Goal: Task Accomplishment & Management: Use online tool/utility

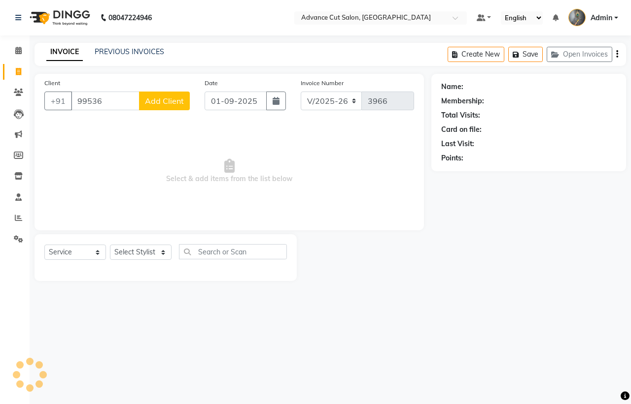
select select "4939"
select select "service"
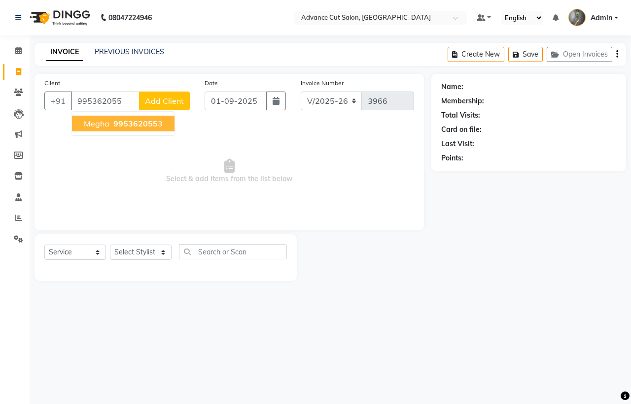
click at [139, 121] on span "995362055" at bounding box center [135, 124] width 44 height 10
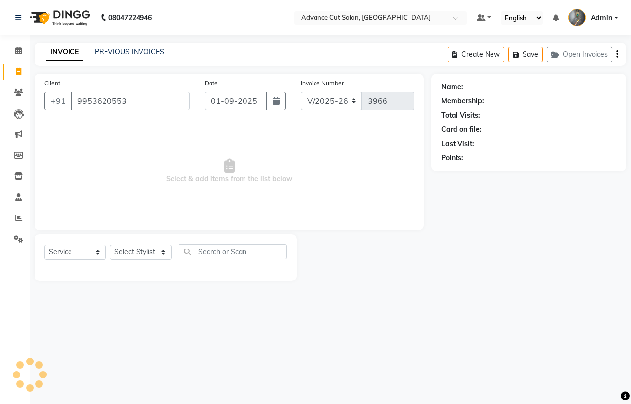
type input "9953620553"
click at [469, 86] on link "Megha" at bounding box center [476, 87] width 22 height 10
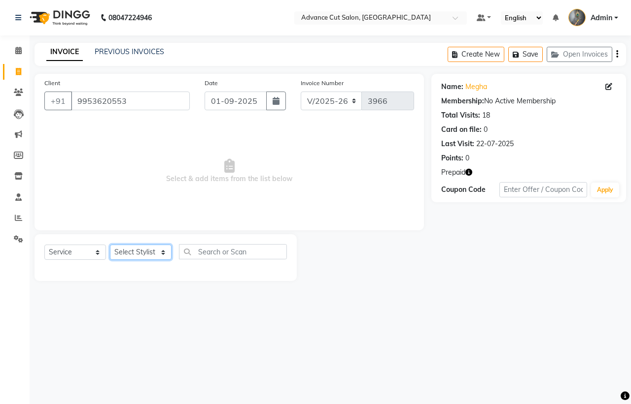
click at [134, 249] on select "Select Stylist Admin chahit COUNTOR [PERSON_NAME] mamta [PERSON_NAME] navi [PER…" at bounding box center [141, 252] width 62 height 15
select select "30646"
click at [110, 245] on select "Select Stylist Admin chahit COUNTOR [PERSON_NAME] mamta [PERSON_NAME] navi [PER…" at bounding box center [141, 252] width 62 height 15
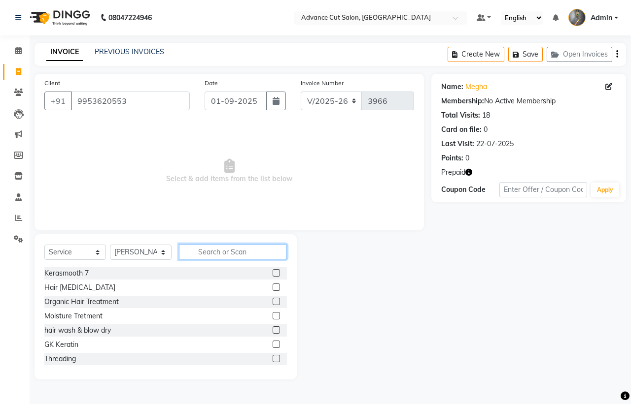
click at [229, 255] on input "text" at bounding box center [233, 251] width 108 height 15
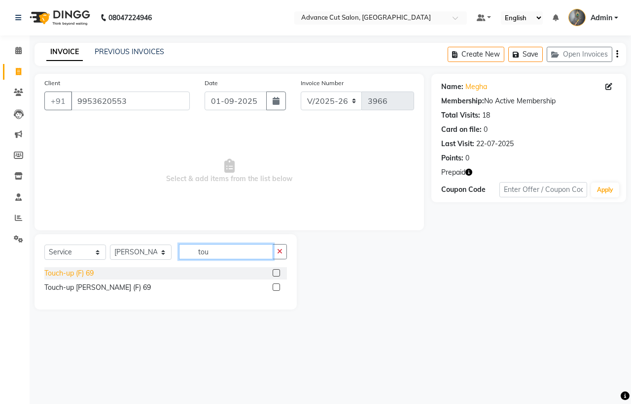
type input "tou"
click at [89, 271] on div "Touch-up (F) 69" at bounding box center [68, 274] width 49 height 10
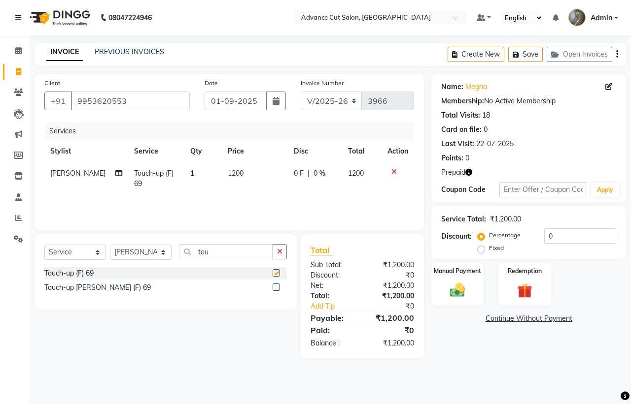
checkbox input "false"
click at [523, 294] on img at bounding box center [525, 291] width 26 height 20
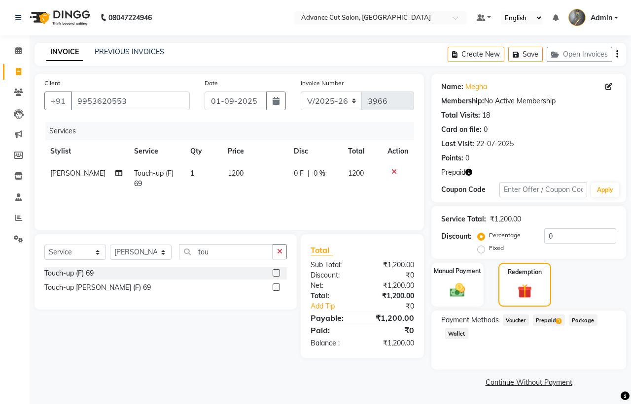
click at [557, 319] on span "Prepaid 3" at bounding box center [549, 320] width 32 height 11
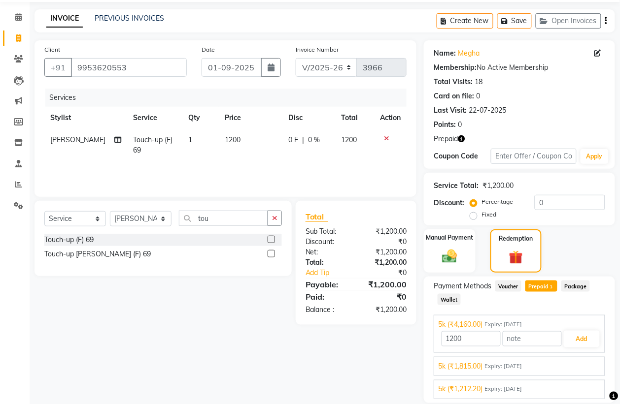
scroll to position [67, 0]
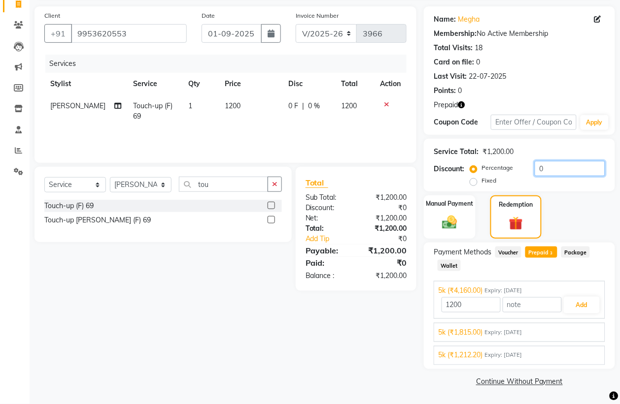
click at [550, 168] on input "0" at bounding box center [570, 168] width 70 height 15
type input "4160"
type input "30"
click at [542, 252] on span "Prepaid 3" at bounding box center [541, 252] width 32 height 11
type input "840"
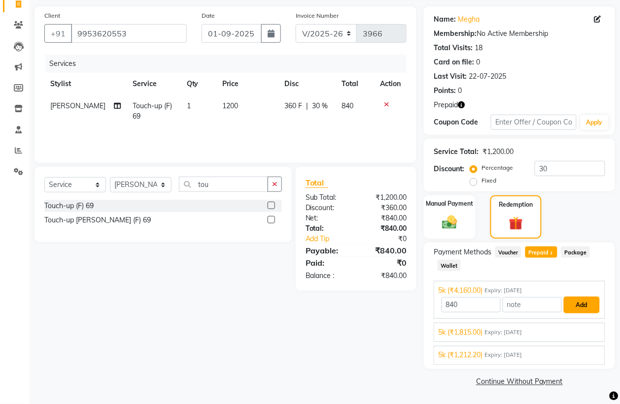
click at [582, 303] on button "Add" at bounding box center [582, 305] width 36 height 17
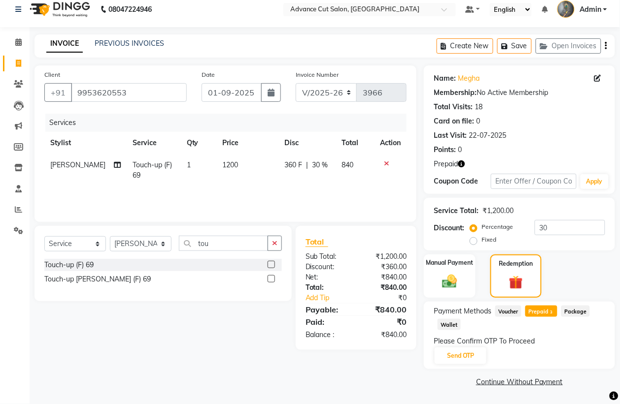
scroll to position [8, 0]
click at [456, 353] on button "Send OTP" at bounding box center [461, 356] width 52 height 17
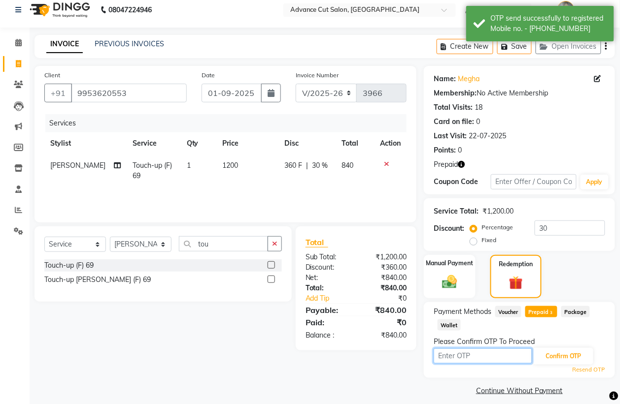
click at [481, 361] on input "text" at bounding box center [483, 356] width 99 height 15
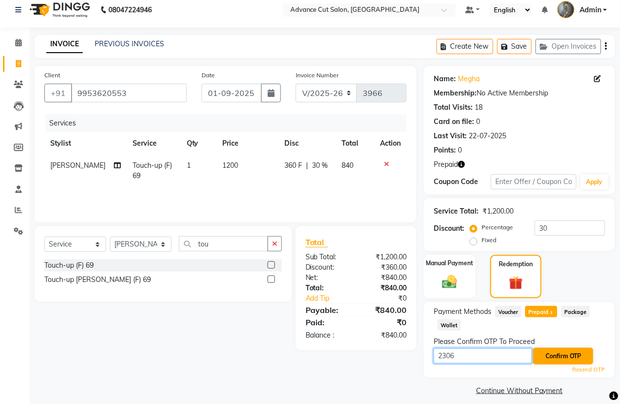
type input "2306"
click at [582, 363] on button "Confirm OTP" at bounding box center [563, 356] width 60 height 17
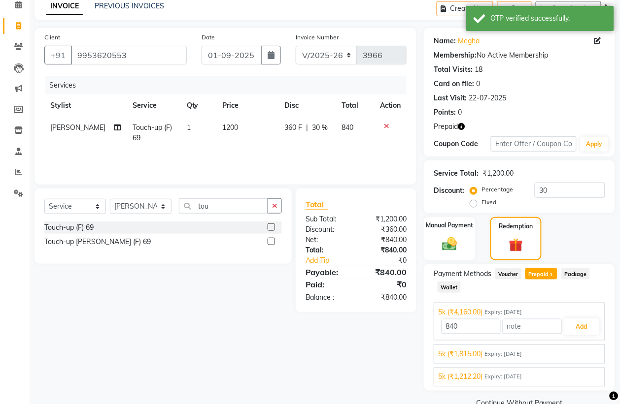
scroll to position [67, 0]
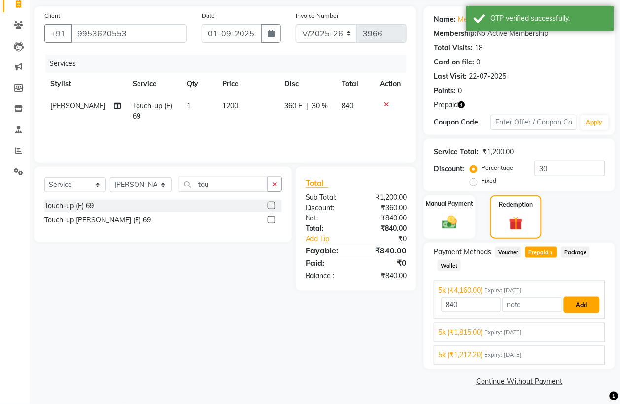
click at [582, 304] on button "Add" at bounding box center [582, 305] width 36 height 17
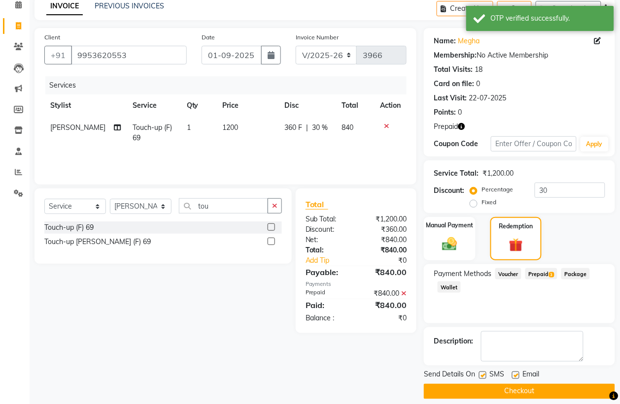
scroll to position [56, 0]
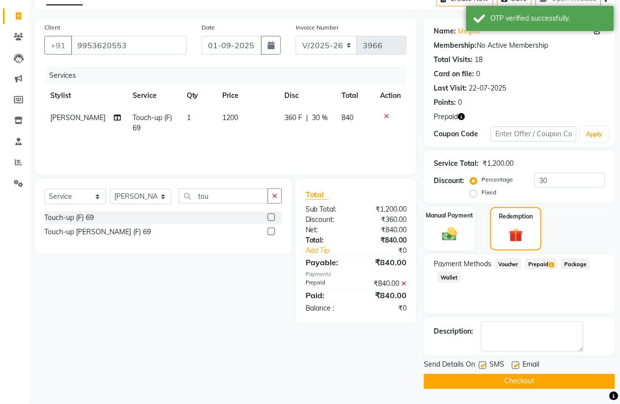
click at [525, 375] on button "Checkout" at bounding box center [519, 381] width 191 height 15
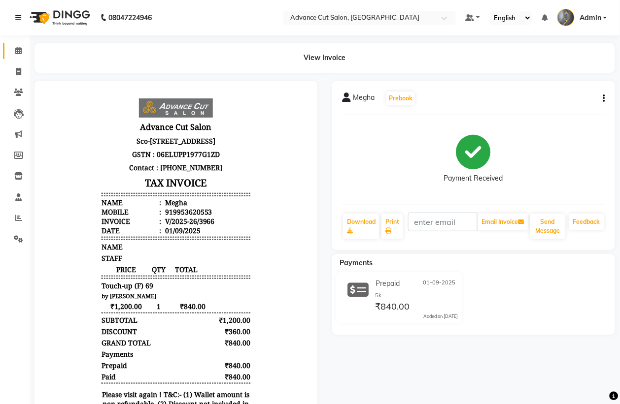
click at [20, 43] on link "Calendar" at bounding box center [15, 51] width 24 height 16
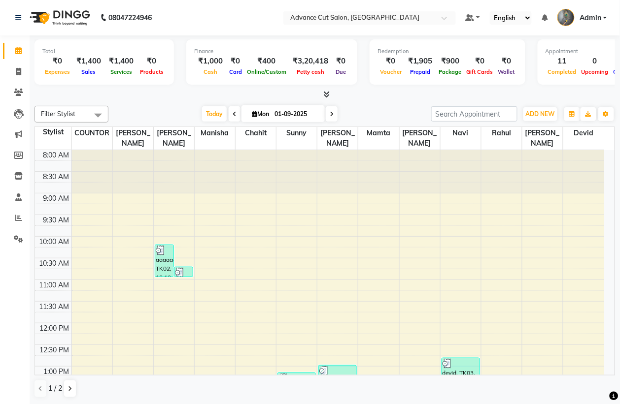
scroll to position [0, 0]
click at [329, 95] on icon at bounding box center [327, 93] width 6 height 7
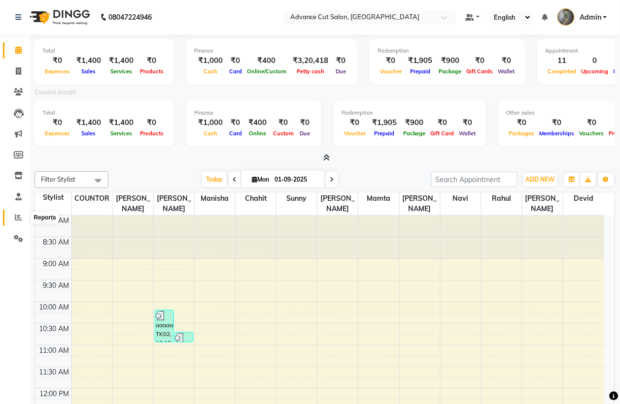
click at [12, 220] on span at bounding box center [18, 217] width 17 height 11
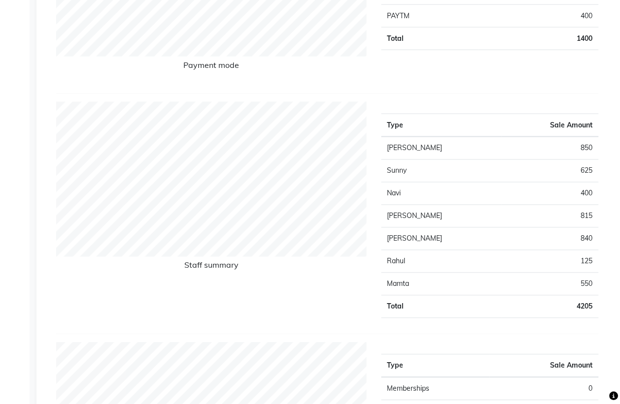
scroll to position [308, 0]
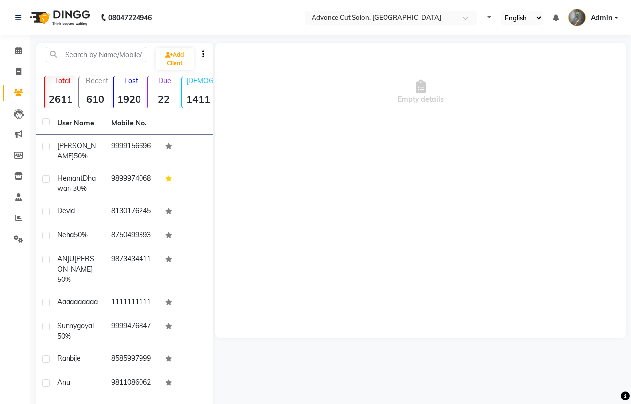
select select "en"
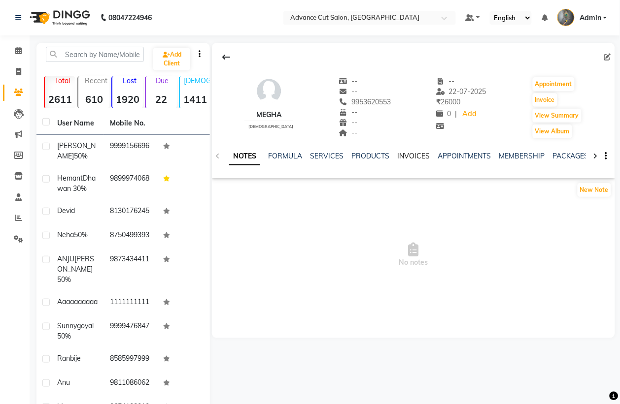
click at [403, 154] on link "INVOICES" at bounding box center [413, 156] width 33 height 9
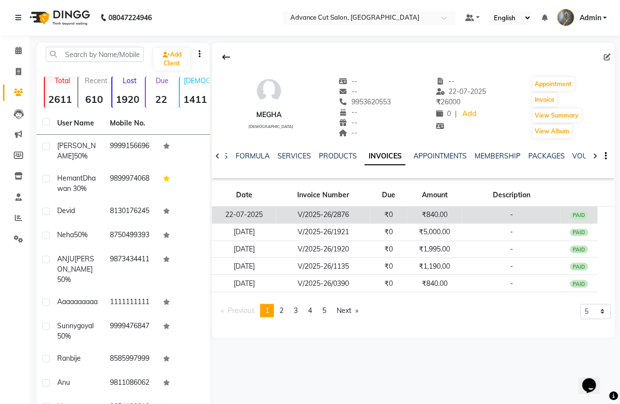
click at [434, 215] on td "₹840.00" at bounding box center [434, 215] width 55 height 17
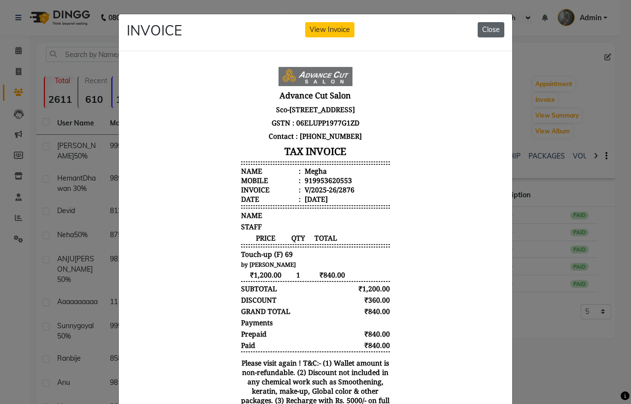
click at [488, 30] on button "Close" at bounding box center [490, 29] width 27 height 15
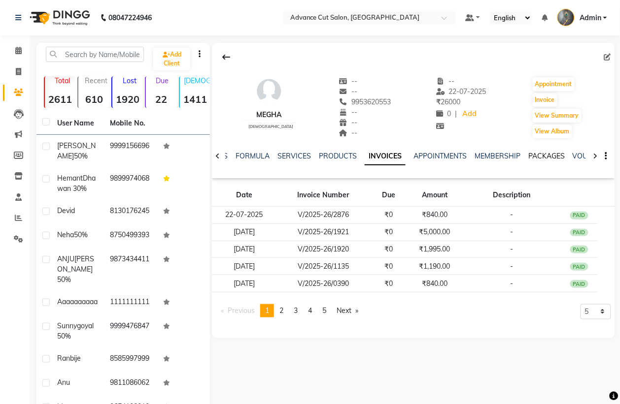
click at [552, 155] on link "PACKAGES" at bounding box center [546, 156] width 36 height 9
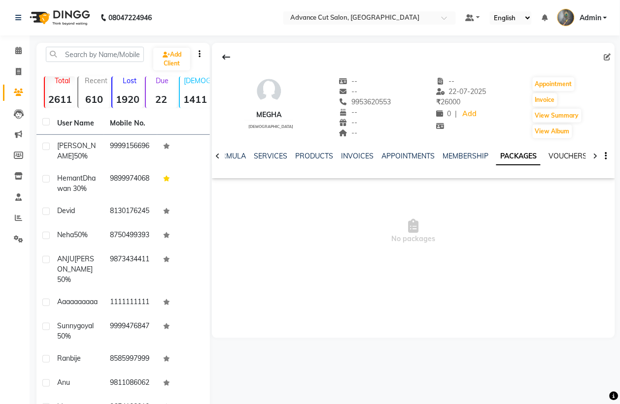
click at [562, 153] on link "VOUCHERS" at bounding box center [567, 156] width 39 height 9
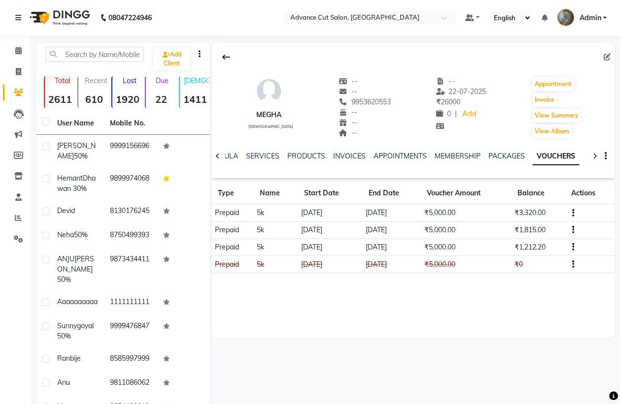
click at [570, 212] on button "button" at bounding box center [572, 213] width 6 height 10
click at [525, 221] on div "Merge" at bounding box center [528, 226] width 62 height 12
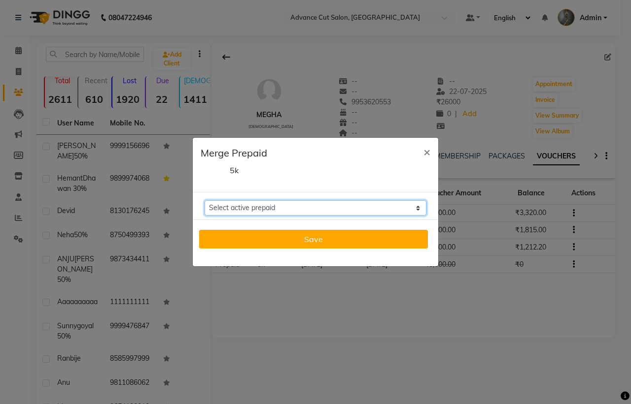
click at [359, 208] on select "Select active prepaid 5k Balance: 1815 5k Balance: 1212.1999999999998" at bounding box center [315, 208] width 222 height 15
select select "228884"
click at [204, 201] on select "Select active prepaid 5k Balance: 1815 5k Balance: 1212.1999999999998" at bounding box center [315, 208] width 222 height 15
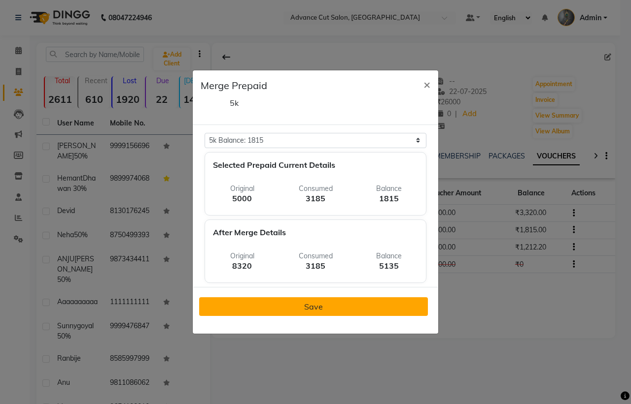
click at [362, 307] on button "Save" at bounding box center [313, 307] width 229 height 19
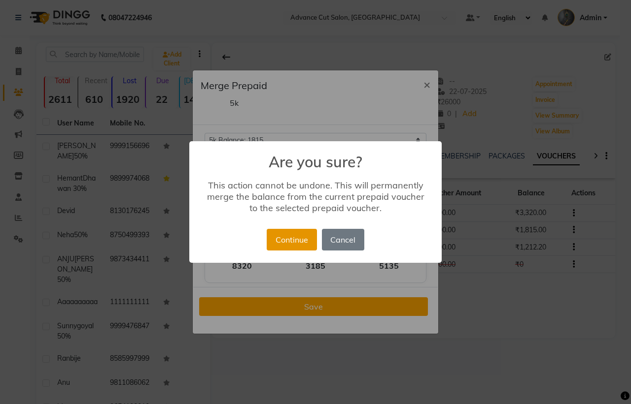
click at [300, 241] on button "Continue" at bounding box center [292, 240] width 50 height 22
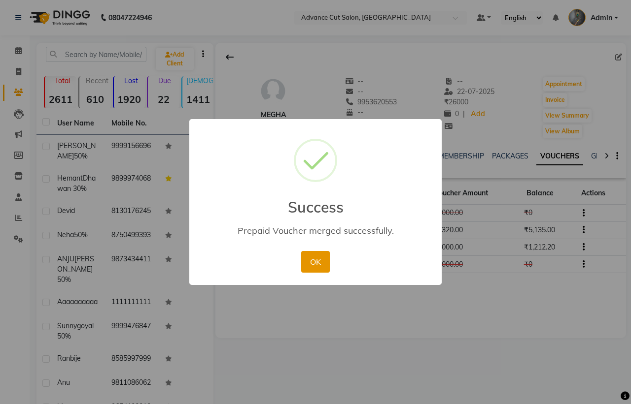
click at [311, 264] on button "OK" at bounding box center [315, 262] width 28 height 22
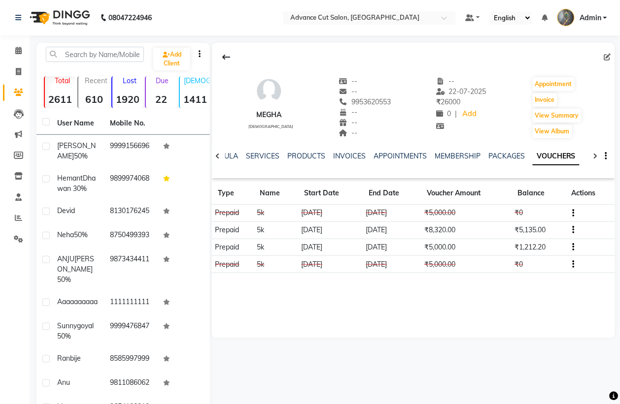
click at [572, 244] on button "button" at bounding box center [572, 247] width 6 height 10
click at [525, 255] on div "Merge" at bounding box center [528, 260] width 62 height 12
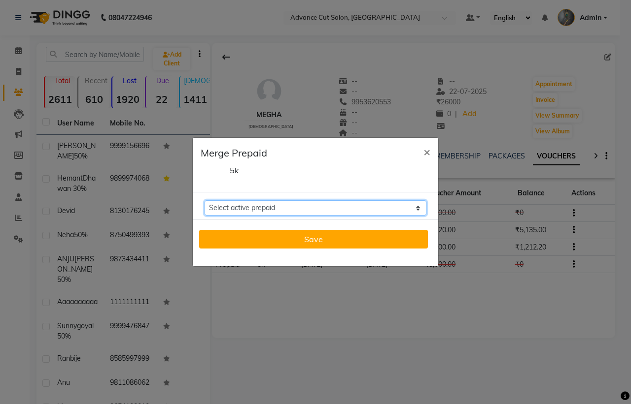
click at [269, 202] on select "Select active prepaid 5k Balance: 5135" at bounding box center [315, 208] width 222 height 15
select select "228884"
click at [204, 201] on select "Select active prepaid 5k Balance: 5135" at bounding box center [315, 208] width 222 height 15
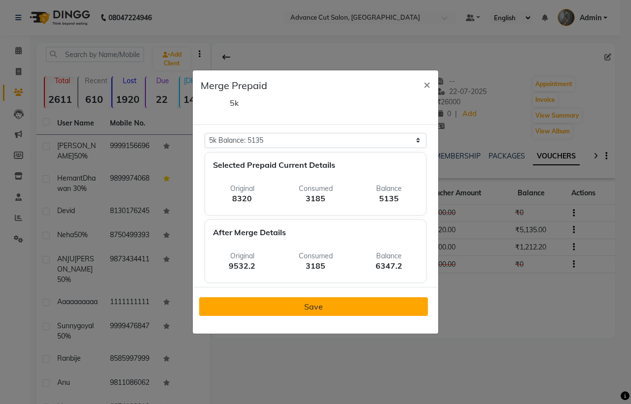
click at [313, 303] on span "Save" at bounding box center [313, 307] width 19 height 10
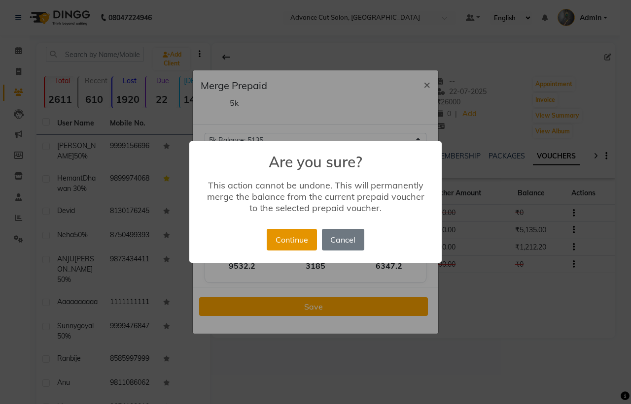
click at [296, 238] on button "Continue" at bounding box center [292, 240] width 50 height 22
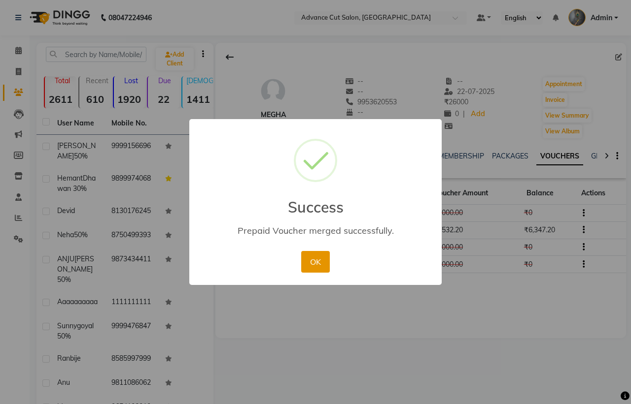
click at [319, 267] on button "OK" at bounding box center [315, 262] width 28 height 22
